Goal: Information Seeking & Learning: Check status

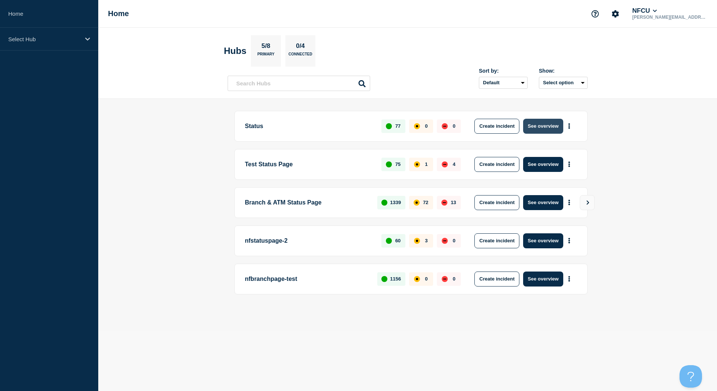
click at [534, 130] on button "See overview" at bounding box center [543, 126] width 40 height 15
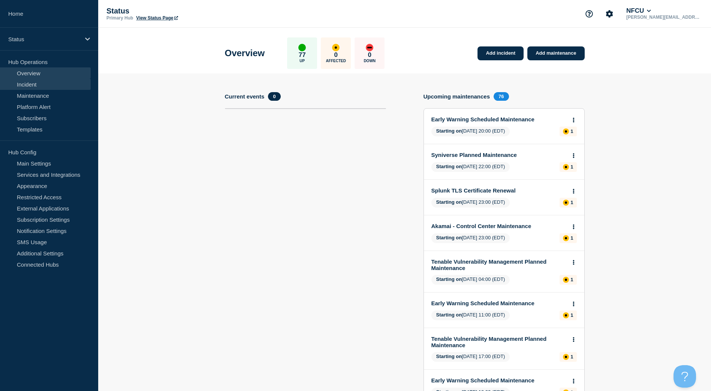
click at [46, 87] on link "Incident" at bounding box center [45, 84] width 91 height 11
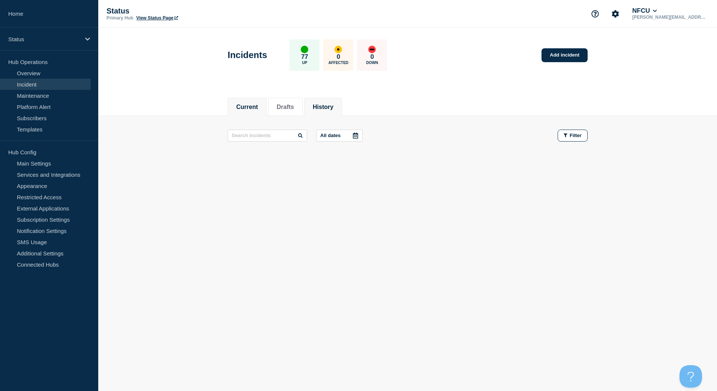
click at [330, 106] on button "History" at bounding box center [323, 107] width 21 height 7
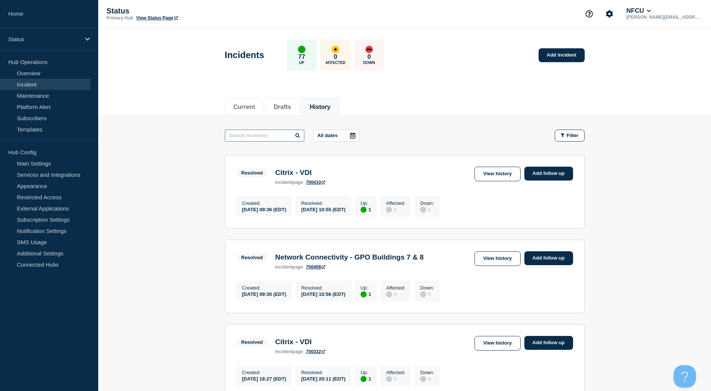
click at [276, 136] on input "text" at bounding box center [264, 136] width 79 height 12
type input "business process"
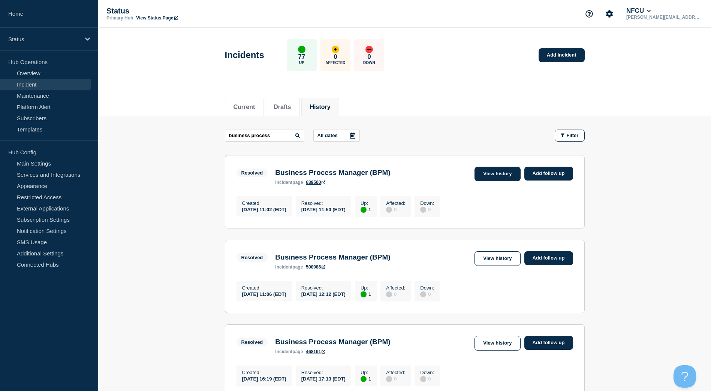
click at [500, 175] on link "View history" at bounding box center [497, 174] width 46 height 15
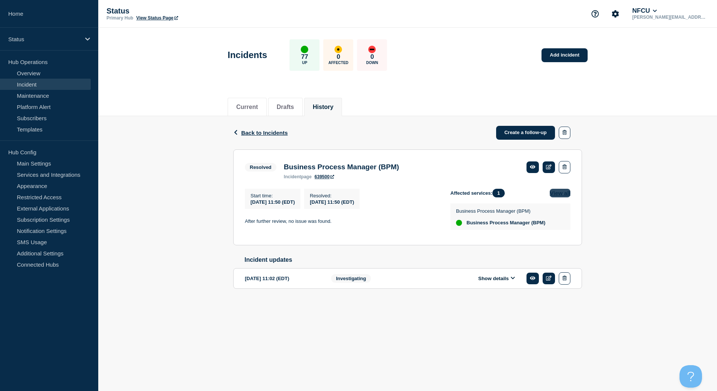
click at [555, 197] on button "View all" at bounding box center [559, 193] width 21 height 9
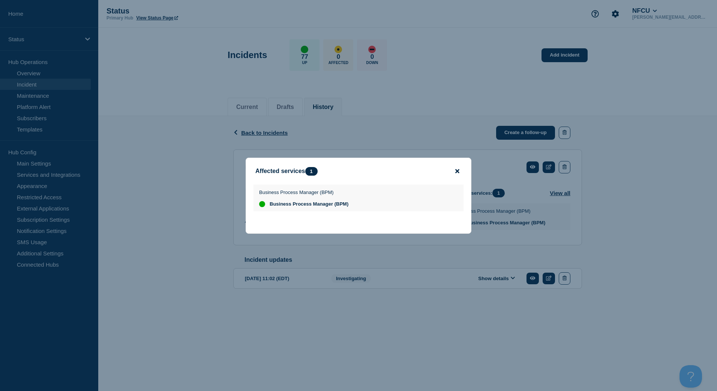
click at [455, 171] on icon "close button" at bounding box center [457, 171] width 4 height 6
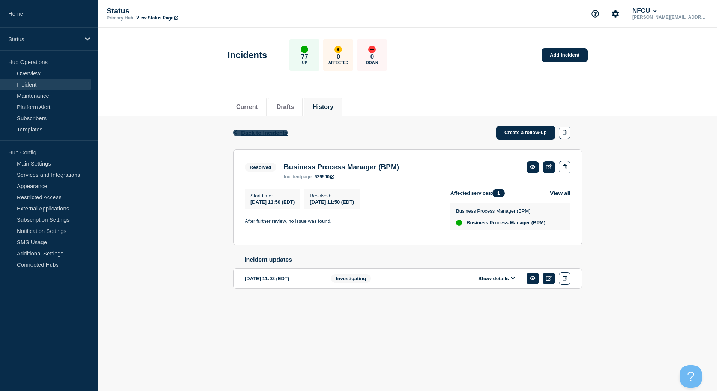
click at [240, 133] on button "Back Back to Incidents" at bounding box center [260, 133] width 54 height 6
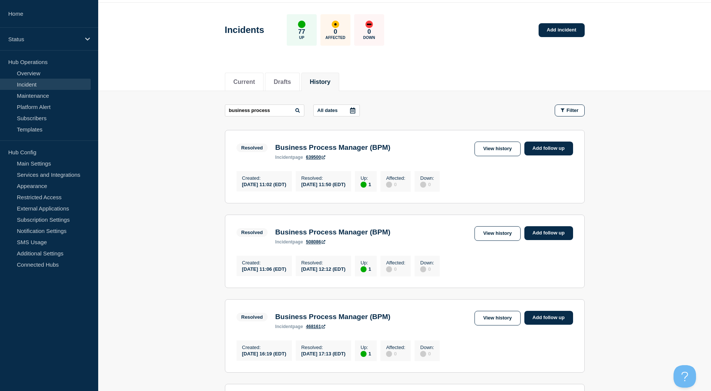
scroll to position [37, 0]
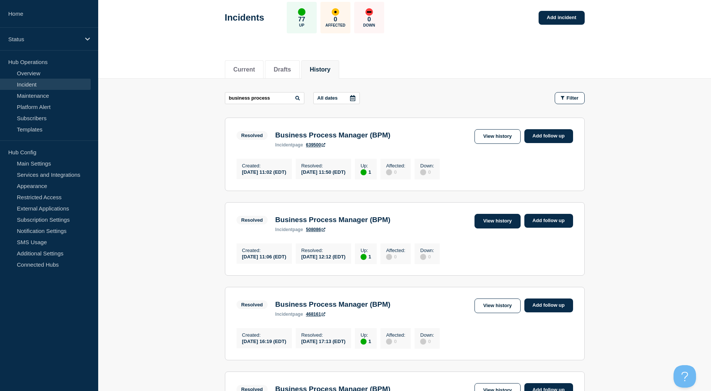
click at [489, 227] on link "View history" at bounding box center [497, 221] width 46 height 15
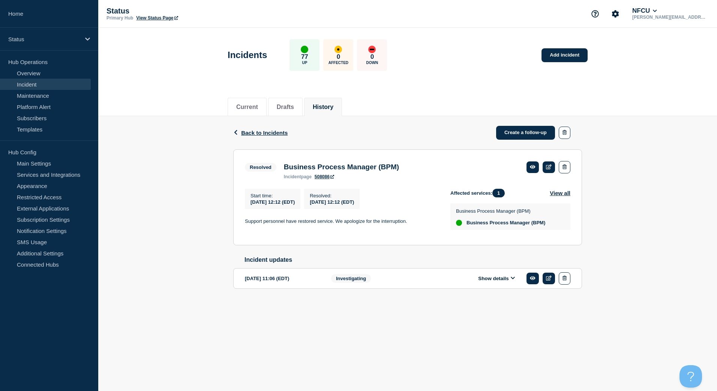
click at [513, 280] on icon at bounding box center [512, 278] width 4 height 3
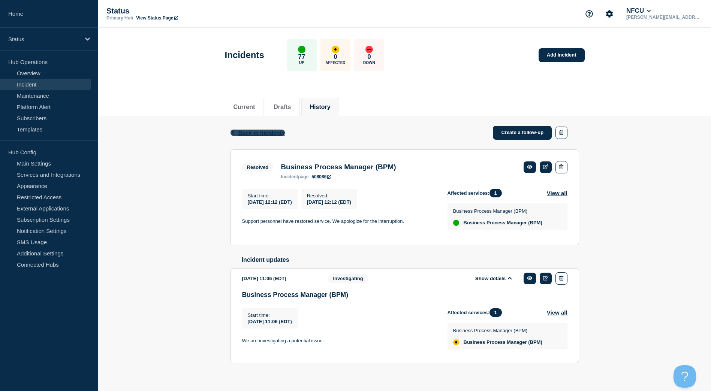
click at [233, 132] on icon "button" at bounding box center [232, 132] width 3 height 5
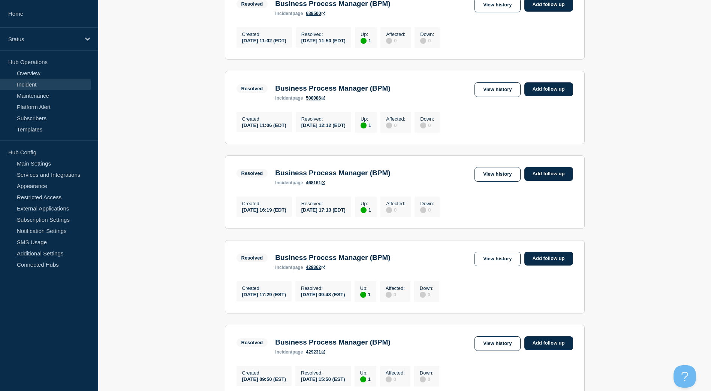
scroll to position [187, 0]
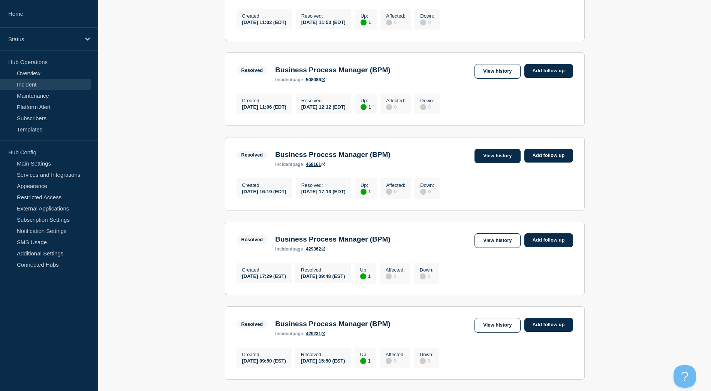
click at [489, 162] on link "View history" at bounding box center [497, 156] width 46 height 15
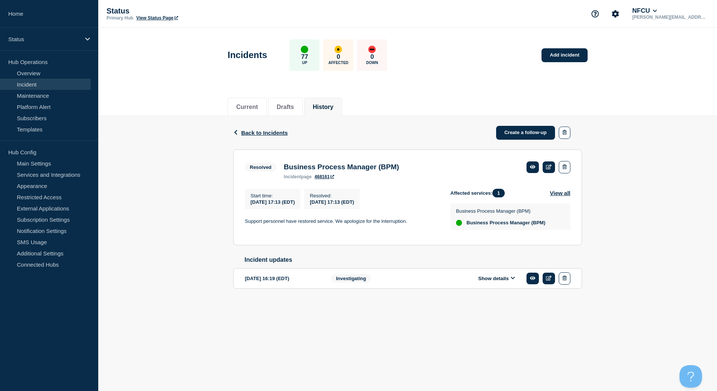
click at [512, 280] on icon at bounding box center [512, 278] width 4 height 3
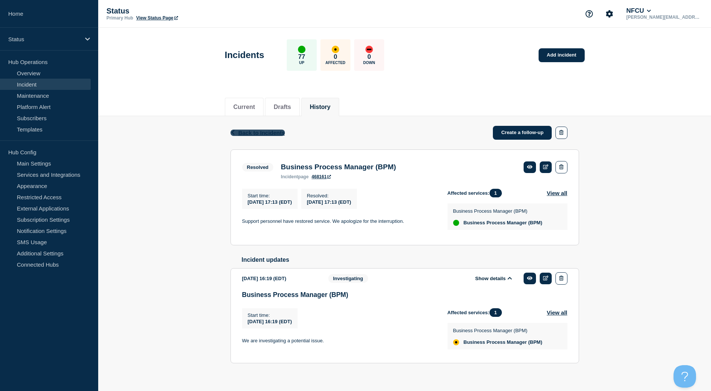
click at [232, 132] on icon "button" at bounding box center [233, 132] width 6 height 5
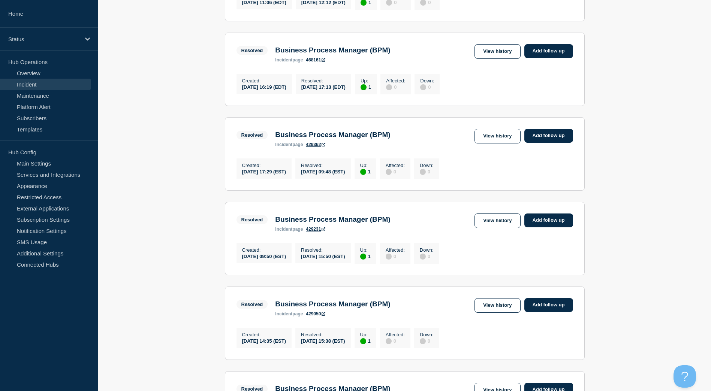
scroll to position [300, 0]
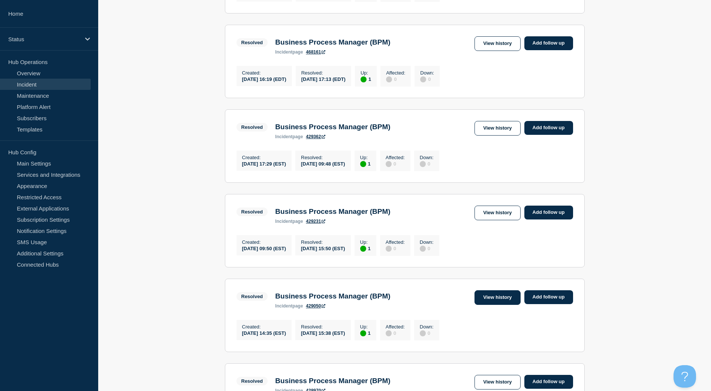
click at [497, 305] on link "View history" at bounding box center [497, 297] width 46 height 15
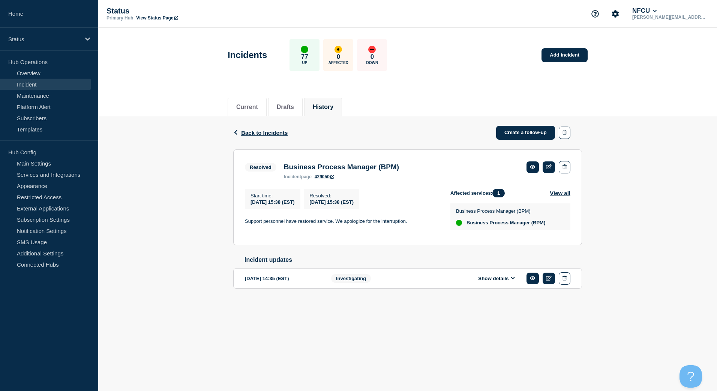
click at [509, 282] on button "Show details" at bounding box center [496, 278] width 41 height 6
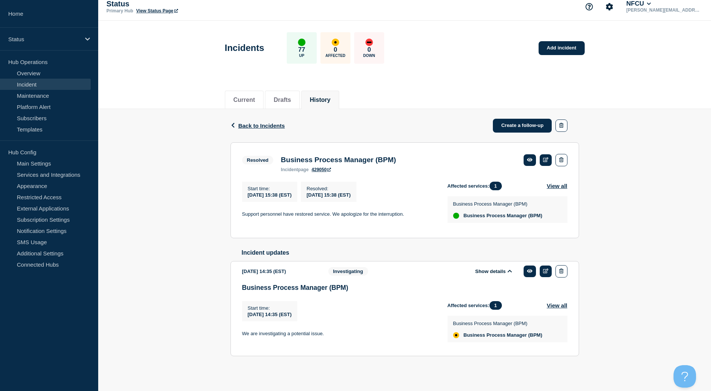
scroll to position [12, 0]
click at [232, 123] on icon "button" at bounding box center [232, 125] width 3 height 5
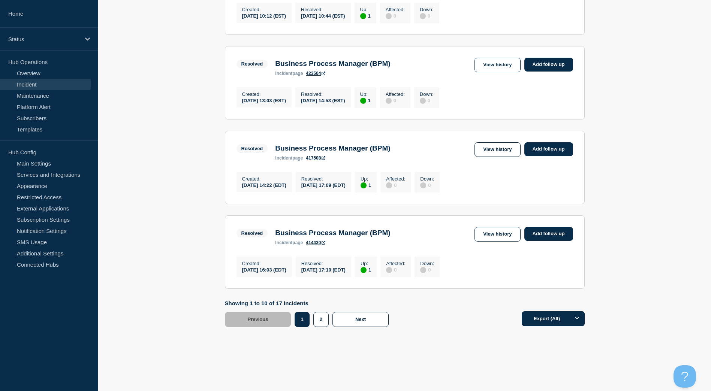
scroll to position [712, 0]
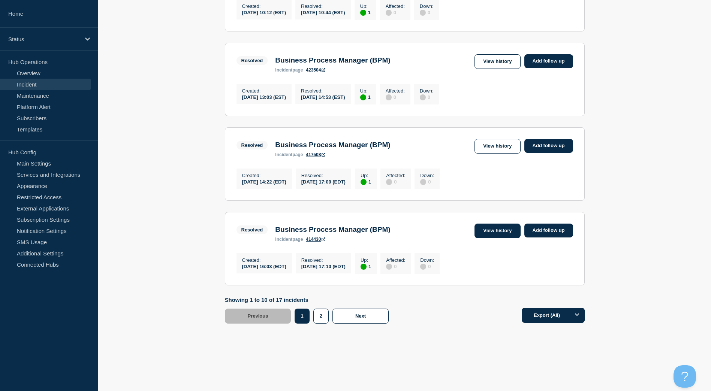
click at [493, 238] on link "View history" at bounding box center [497, 231] width 46 height 15
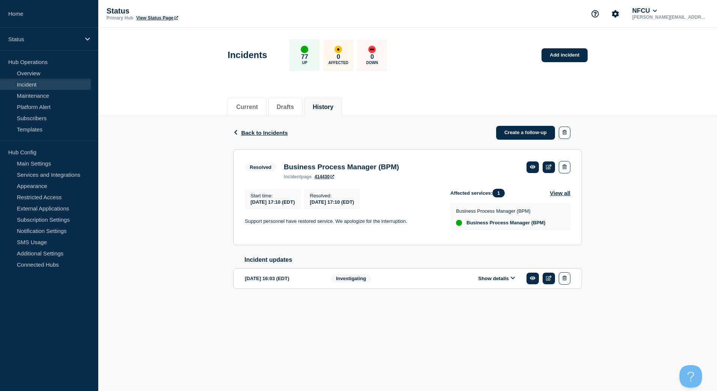
click at [507, 280] on button "Show details" at bounding box center [496, 278] width 41 height 6
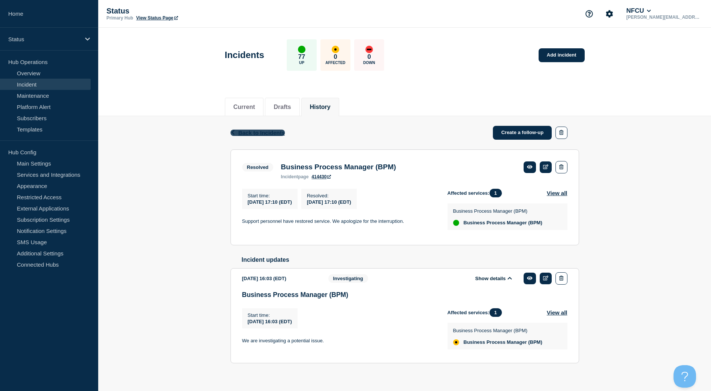
drag, startPoint x: 229, startPoint y: 132, endPoint x: 233, endPoint y: 133, distance: 5.1
click at [230, 132] on div "Back Back to Incidents Create a follow-up Resolved Business Process Manager (BP…" at bounding box center [405, 251] width 360 height 271
click at [234, 133] on icon "button" at bounding box center [233, 132] width 6 height 5
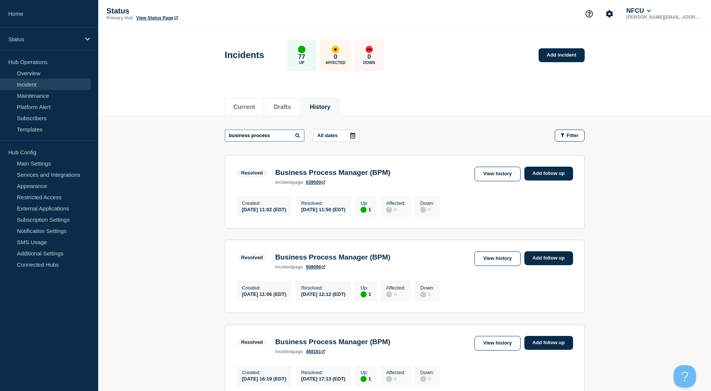
click at [274, 133] on input "business process" at bounding box center [264, 136] width 79 height 12
drag, startPoint x: 275, startPoint y: 136, endPoint x: 216, endPoint y: 138, distance: 59.6
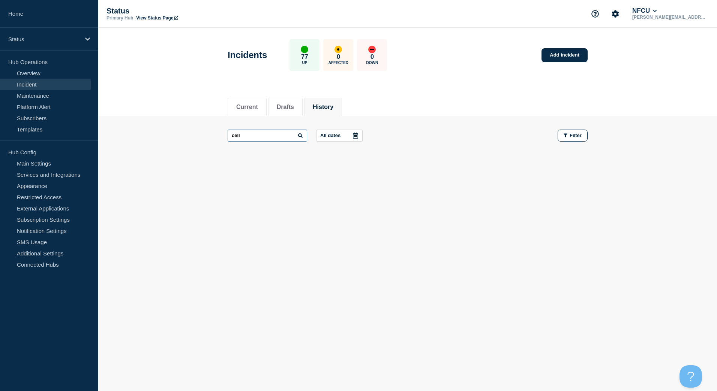
drag, startPoint x: 261, startPoint y: 137, endPoint x: 206, endPoint y: 129, distance: 55.3
click at [206, 129] on main "cell All dates Filter" at bounding box center [407, 135] width 618 height 39
drag, startPoint x: 278, startPoint y: 134, endPoint x: 242, endPoint y: 135, distance: 36.0
click at [242, 135] on input "BPM cell" at bounding box center [266, 136] width 79 height 12
type input "BPM"
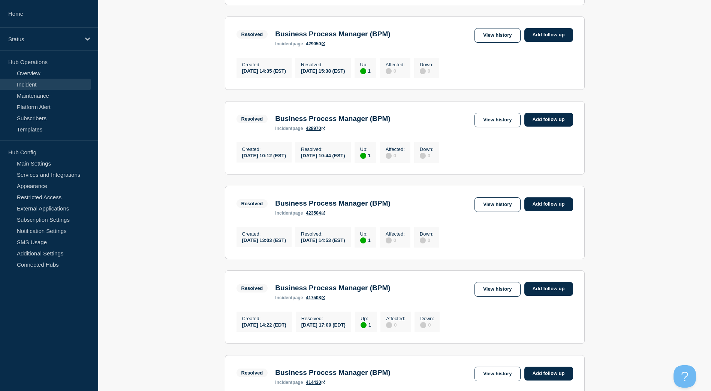
scroll to position [732, 0]
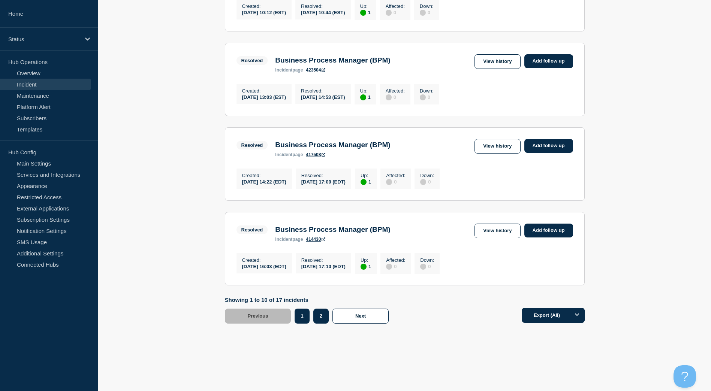
click at [318, 317] on button "2" at bounding box center [320, 316] width 15 height 15
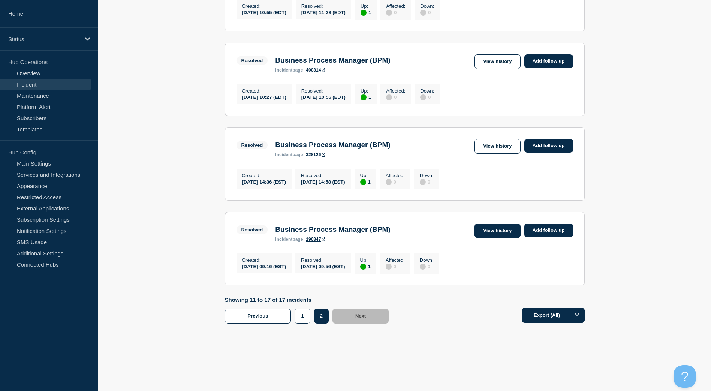
click at [493, 228] on link "View history" at bounding box center [497, 231] width 46 height 15
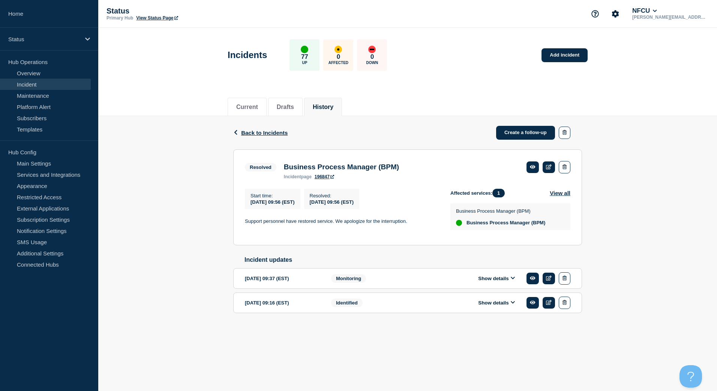
click at [511, 280] on icon at bounding box center [512, 278] width 4 height 5
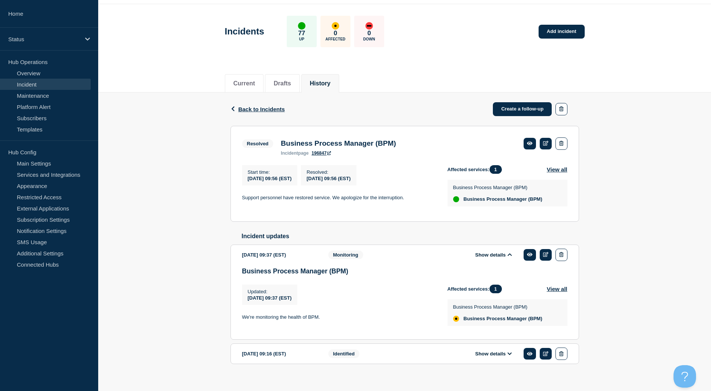
scroll to position [37, 0]
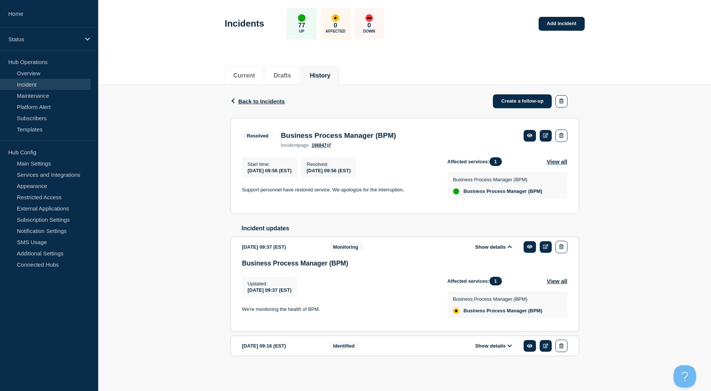
click at [498, 345] on button "Show details" at bounding box center [493, 346] width 41 height 6
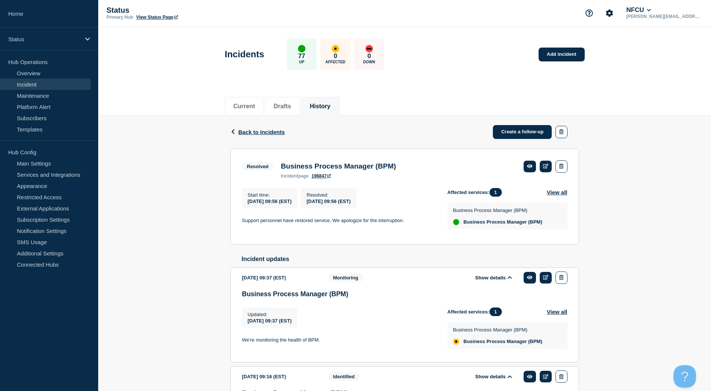
scroll to position [0, 0]
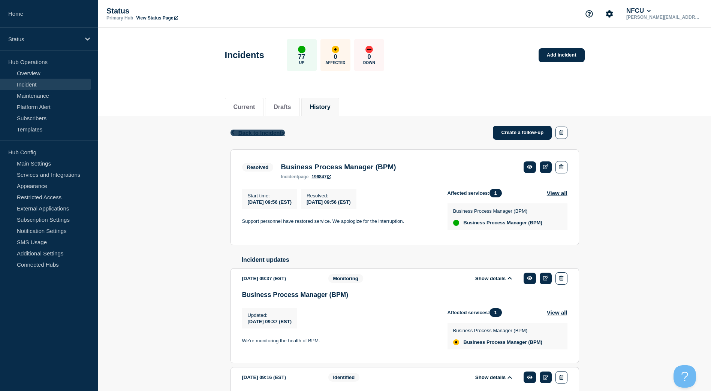
click at [233, 131] on icon "button" at bounding box center [232, 132] width 3 height 5
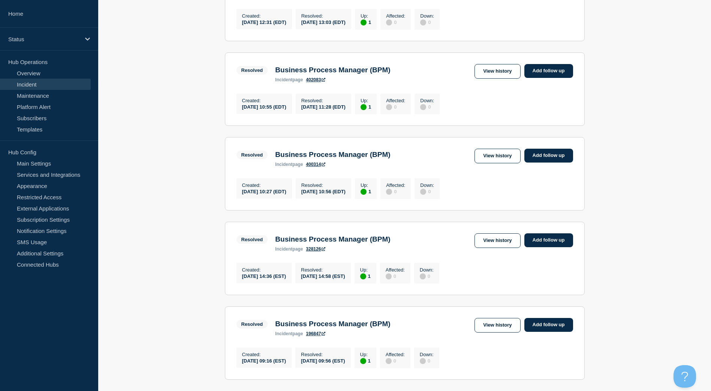
scroll to position [320, 0]
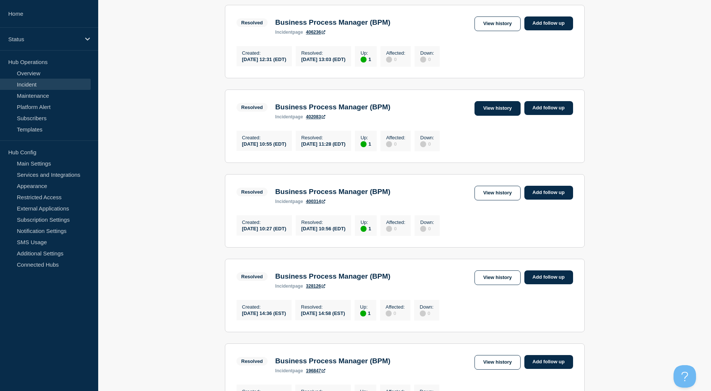
click at [494, 116] on link "View history" at bounding box center [497, 108] width 46 height 15
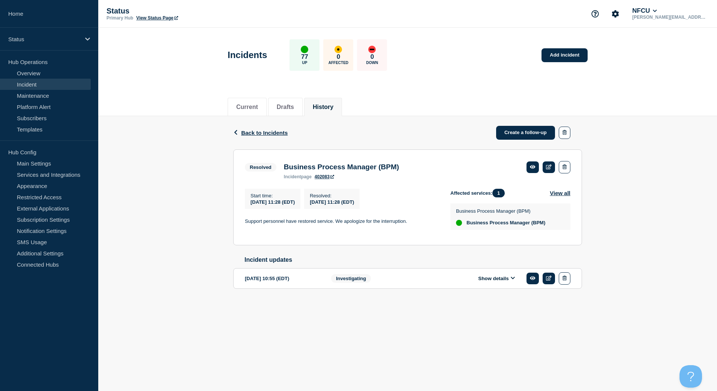
click at [512, 280] on button "Show details" at bounding box center [496, 278] width 41 height 6
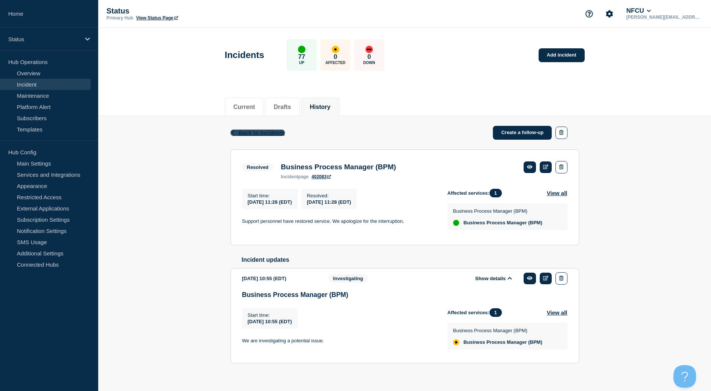
click at [233, 132] on icon "button" at bounding box center [232, 132] width 3 height 5
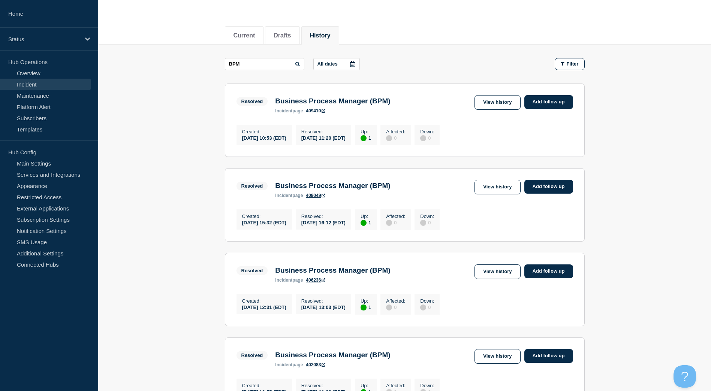
scroll to position [187, 0]
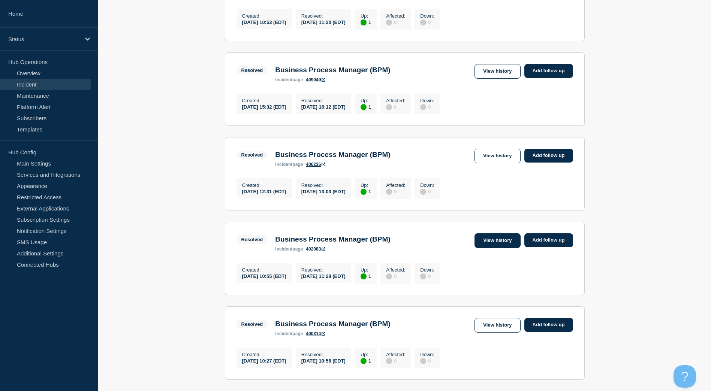
click at [501, 248] on link "View history" at bounding box center [497, 240] width 46 height 15
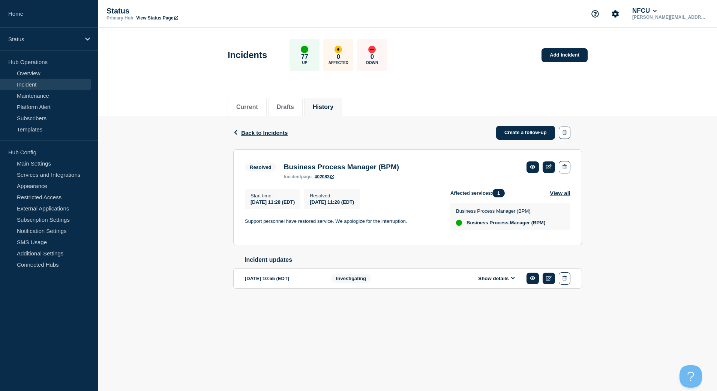
click at [488, 282] on button "Show details" at bounding box center [496, 278] width 41 height 6
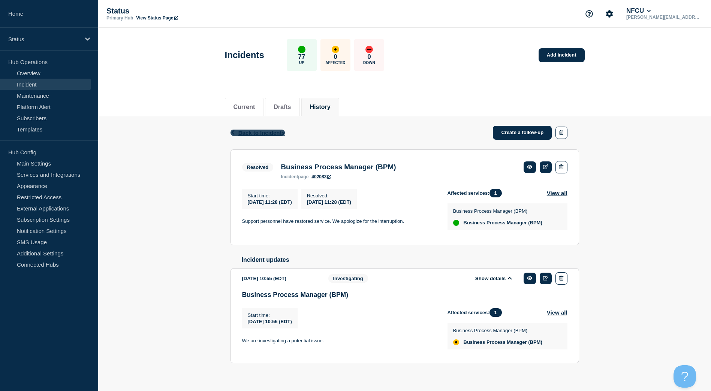
click at [232, 134] on icon "button" at bounding box center [233, 132] width 6 height 5
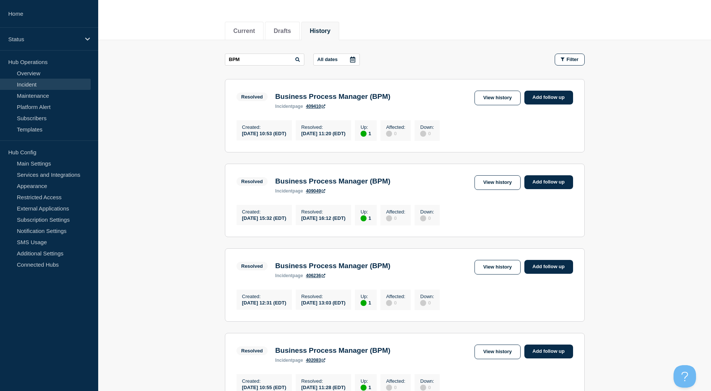
scroll to position [75, 0]
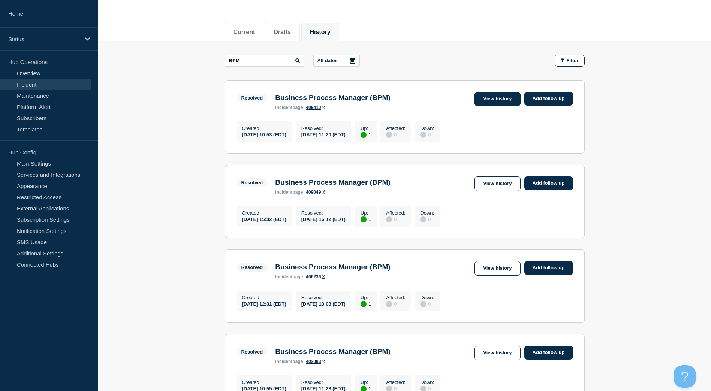
click at [492, 99] on link "View history" at bounding box center [497, 99] width 46 height 15
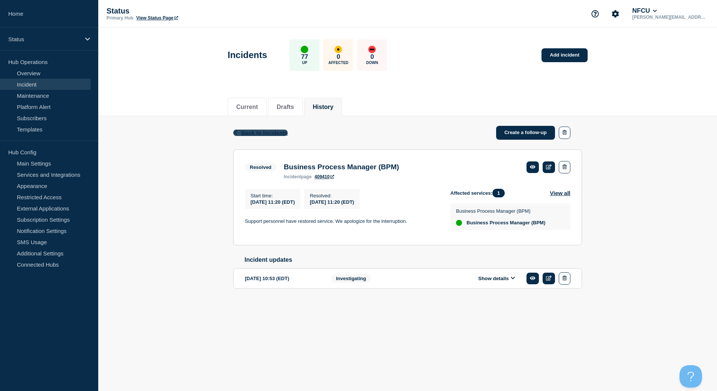
click at [242, 135] on span "Back to Incidents" at bounding box center [264, 133] width 46 height 6
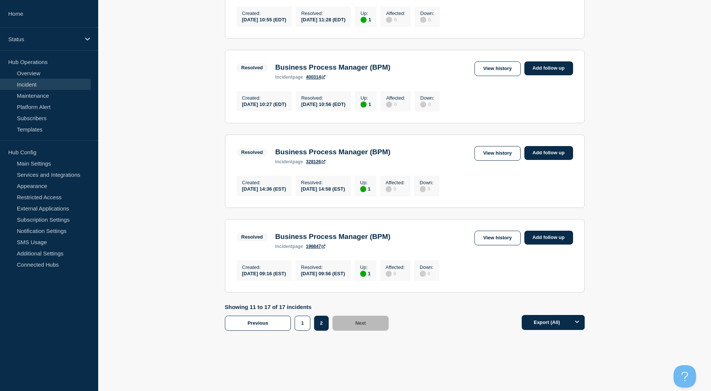
scroll to position [470, 0]
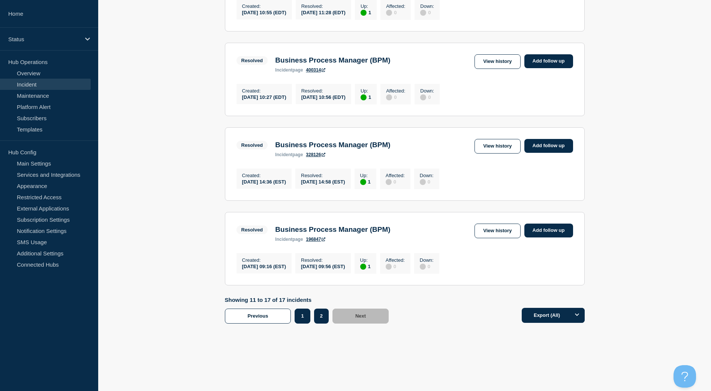
click at [299, 318] on button "1" at bounding box center [302, 316] width 15 height 15
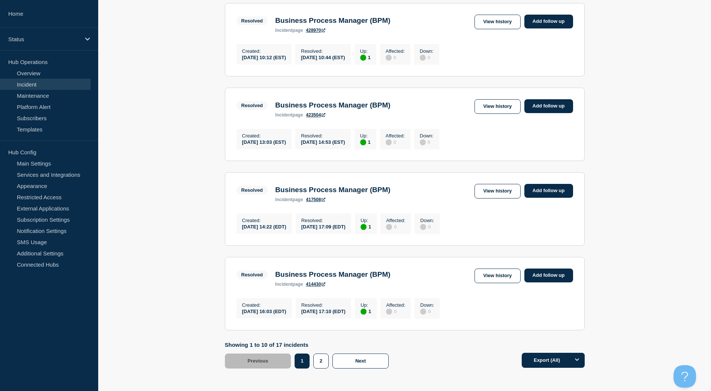
scroll to position [694, 0]
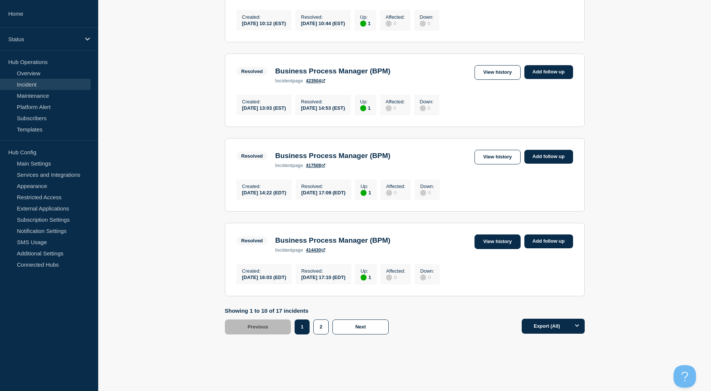
click at [507, 249] on link "View history" at bounding box center [497, 242] width 46 height 15
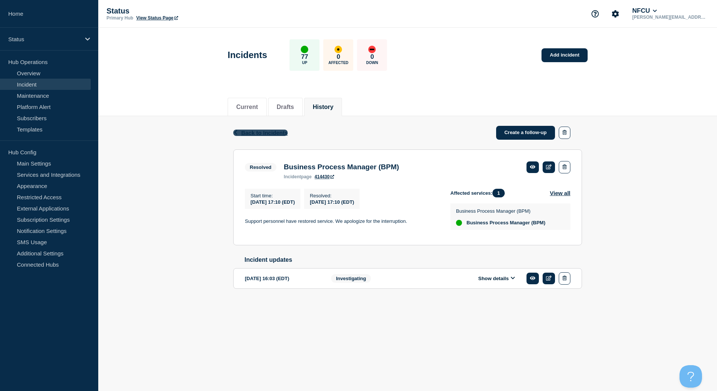
click at [247, 133] on span "Back to Incidents" at bounding box center [264, 133] width 46 height 6
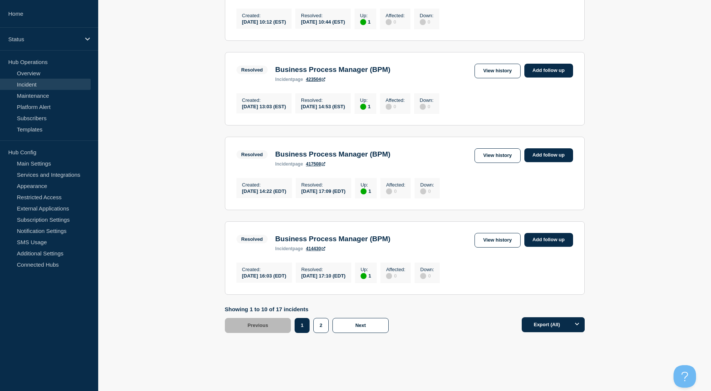
scroll to position [657, 0]
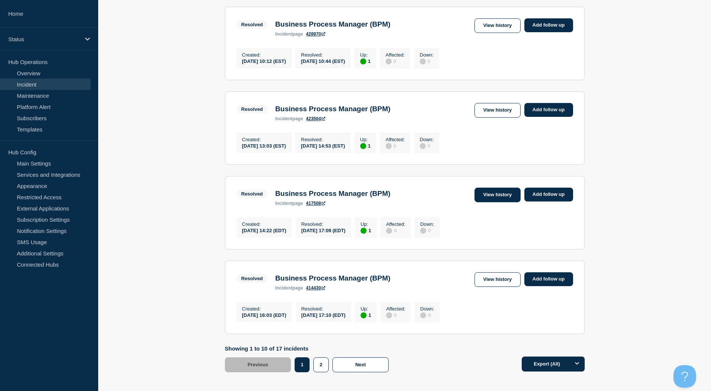
click at [482, 202] on link "View history" at bounding box center [497, 195] width 46 height 15
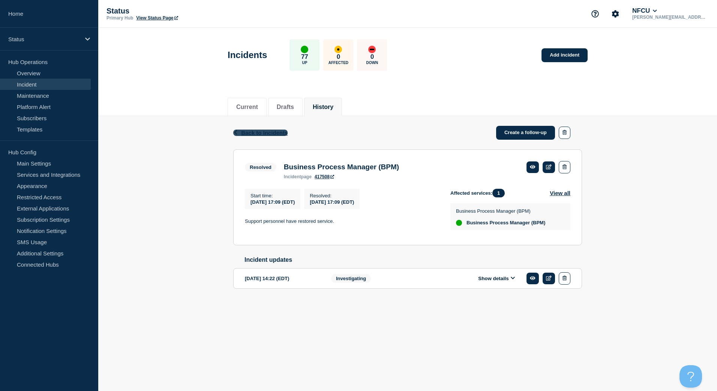
click at [234, 131] on icon "button" at bounding box center [236, 132] width 6 height 5
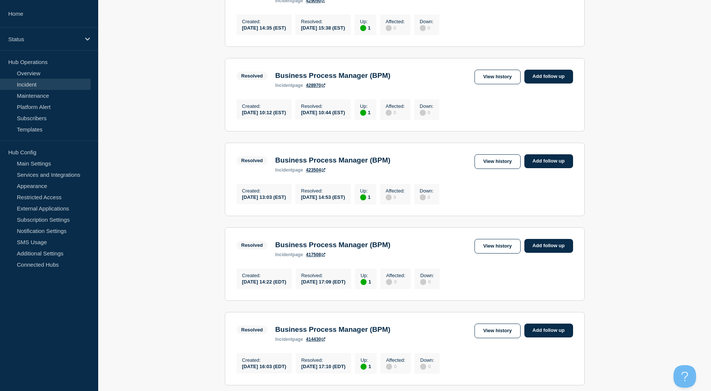
scroll to position [562, 0]
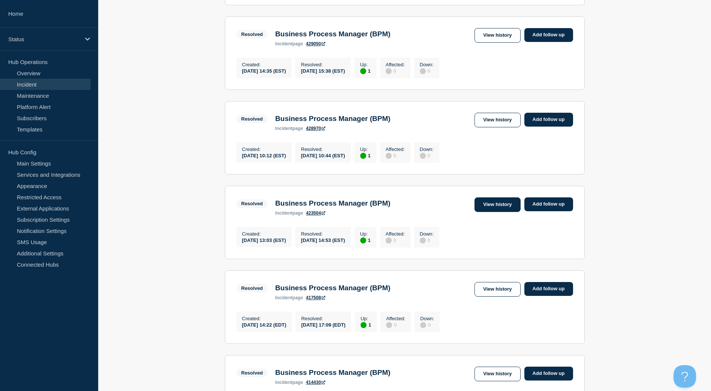
click at [501, 212] on link "View history" at bounding box center [497, 205] width 46 height 15
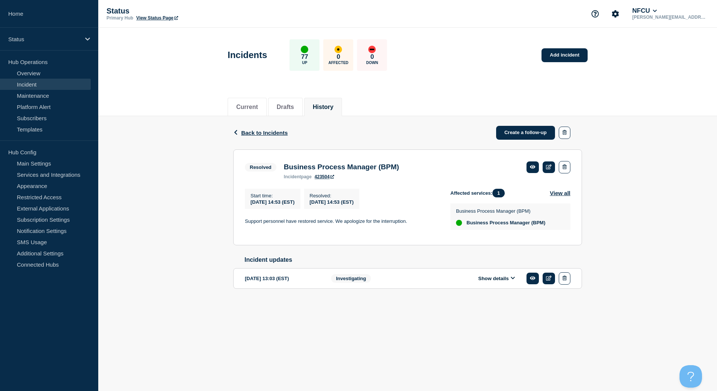
click at [235, 129] on div "Back Back to Incidents Create a follow-up" at bounding box center [407, 132] width 349 height 33
click at [235, 131] on icon "button" at bounding box center [236, 132] width 6 height 5
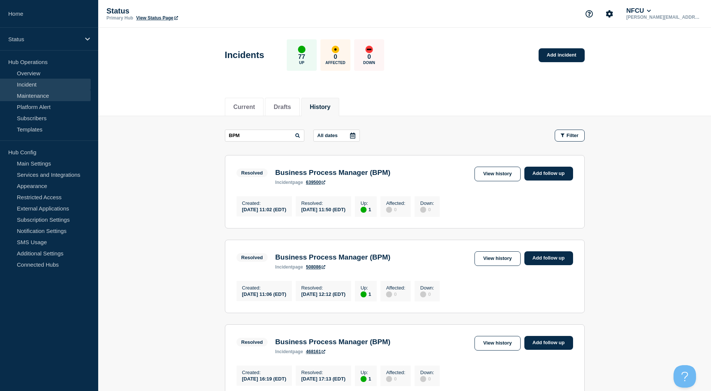
click at [42, 98] on link "Maintenance" at bounding box center [45, 95] width 91 height 11
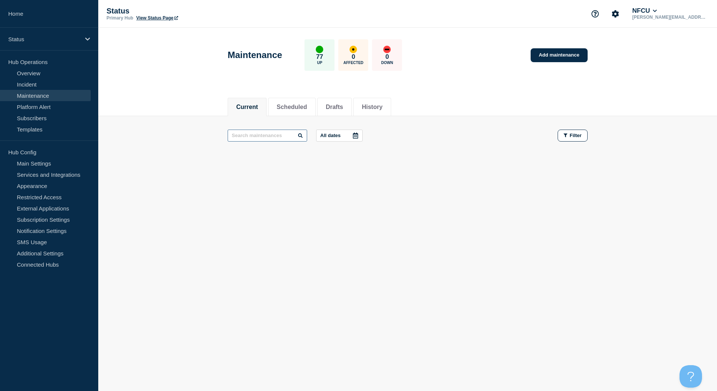
click at [276, 137] on input "text" at bounding box center [266, 136] width 79 height 12
drag, startPoint x: 284, startPoint y: 135, endPoint x: 208, endPoint y: 132, distance: 76.1
click at [208, 132] on main "BPM All dates Filter" at bounding box center [407, 135] width 618 height 39
type input "B"
click at [381, 104] on button "History" at bounding box center [372, 107] width 21 height 7
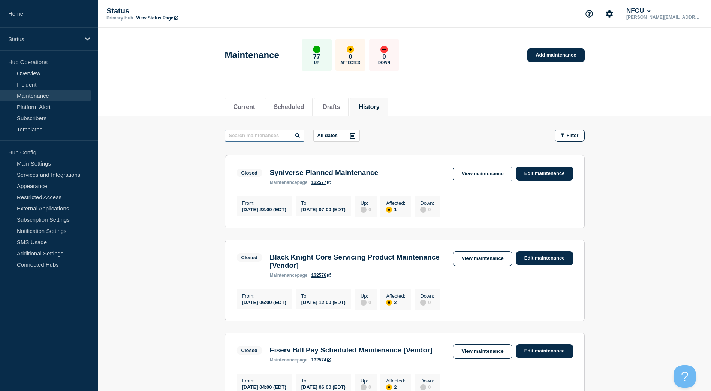
click at [277, 138] on input "text" at bounding box center [264, 136] width 79 height 12
type input "BPM"
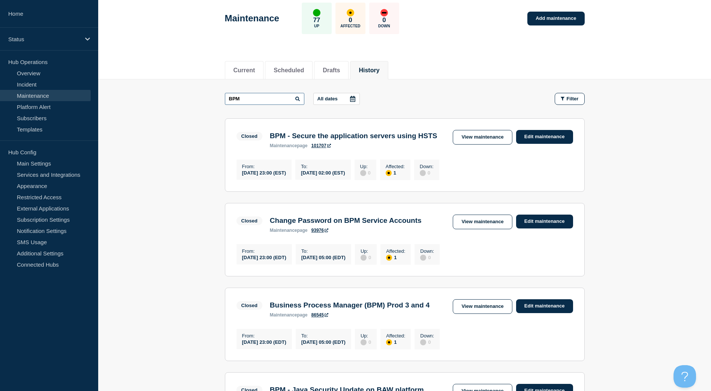
scroll to position [187, 0]
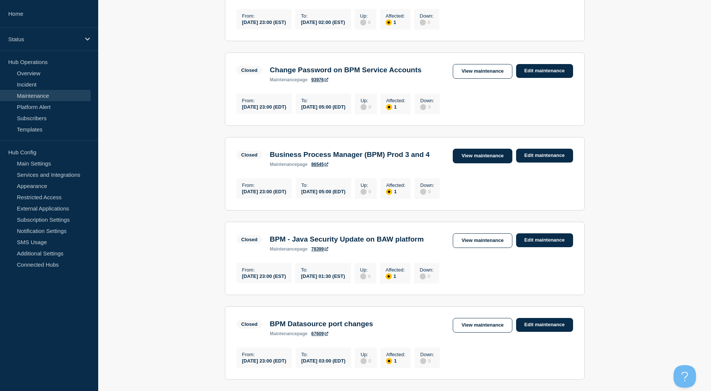
click at [486, 163] on link "View maintenance" at bounding box center [482, 156] width 59 height 15
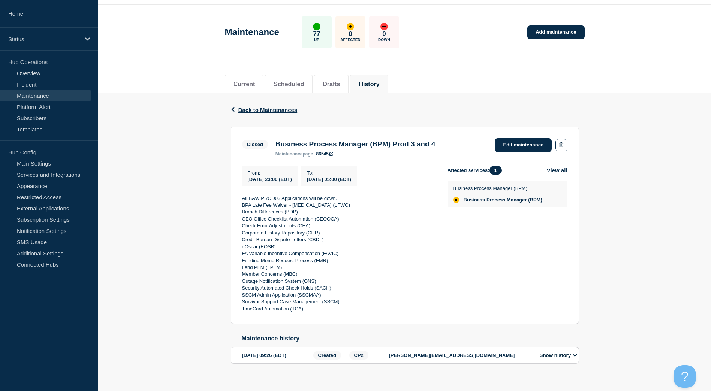
scroll to position [35, 0]
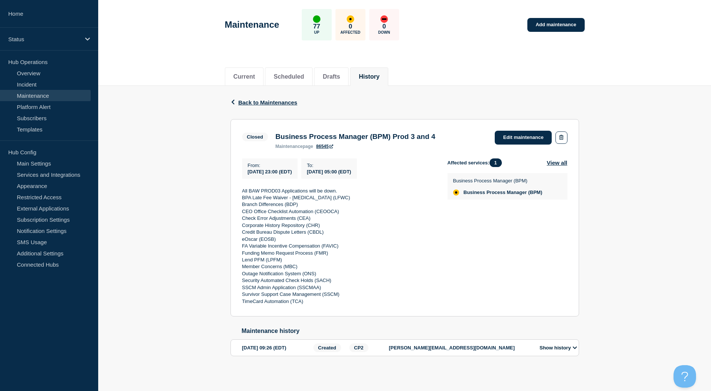
click at [371, 237] on p "eOscar (EOSB)" at bounding box center [338, 239] width 193 height 7
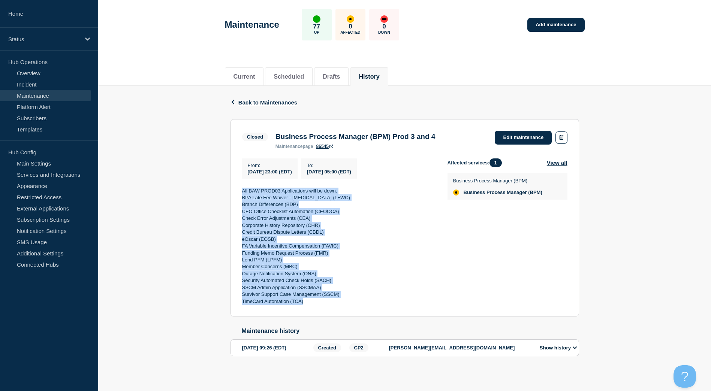
drag, startPoint x: 311, startPoint y: 302, endPoint x: 241, endPoint y: 190, distance: 131.5
click at [241, 190] on section "Closed Business Process Manager (BPM) Prod 3 and 4 maintenance page 86545 Edit …" at bounding box center [404, 218] width 349 height 198
copy div "All BAW PROD03 Applications will be down. BPA Late Fee Waiver - [MEDICAL_DATA] …"
